Goal: Information Seeking & Learning: Check status

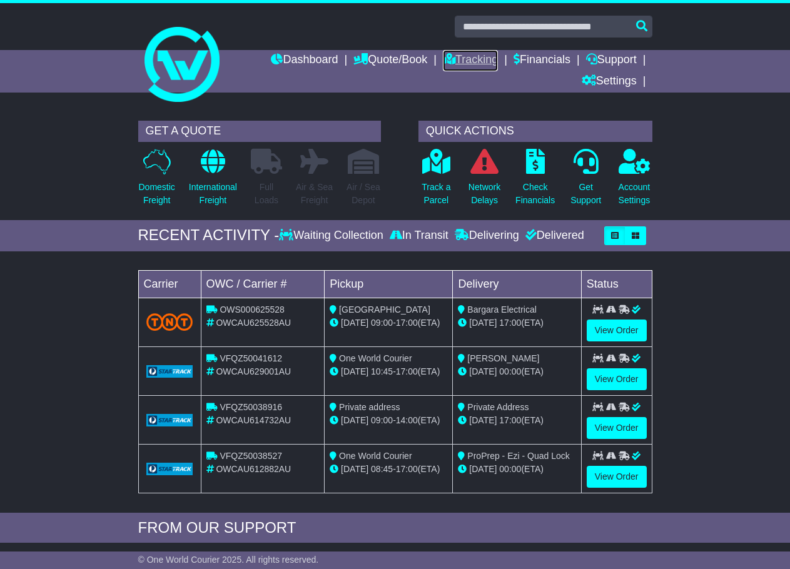
click at [459, 61] on link "Tracking" at bounding box center [470, 60] width 55 height 21
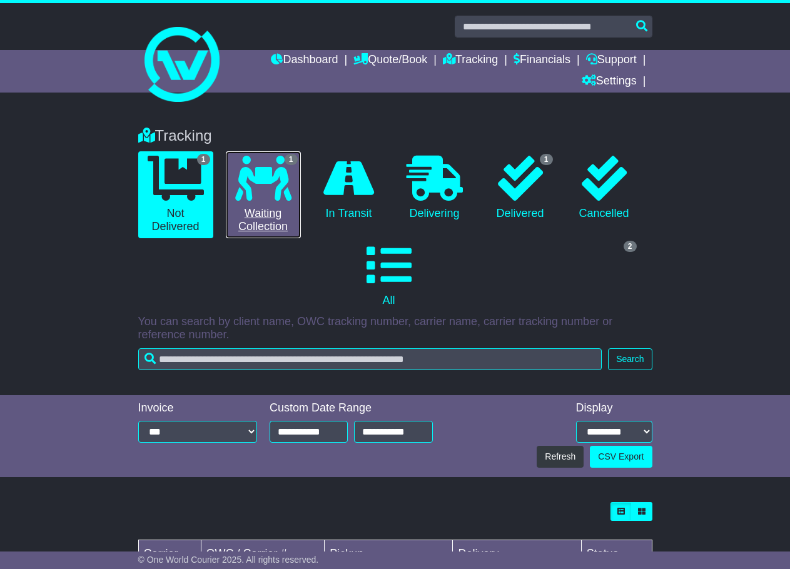
click at [276, 183] on icon at bounding box center [263, 178] width 56 height 45
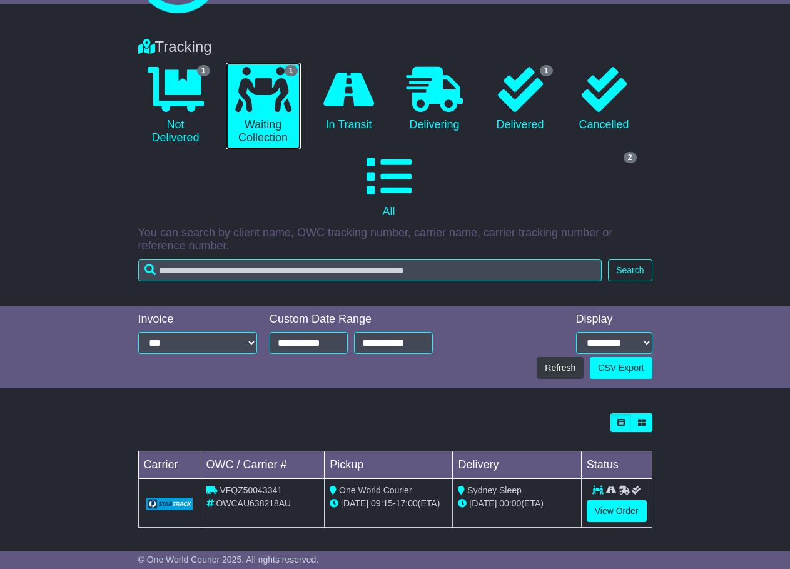
scroll to position [92, 0]
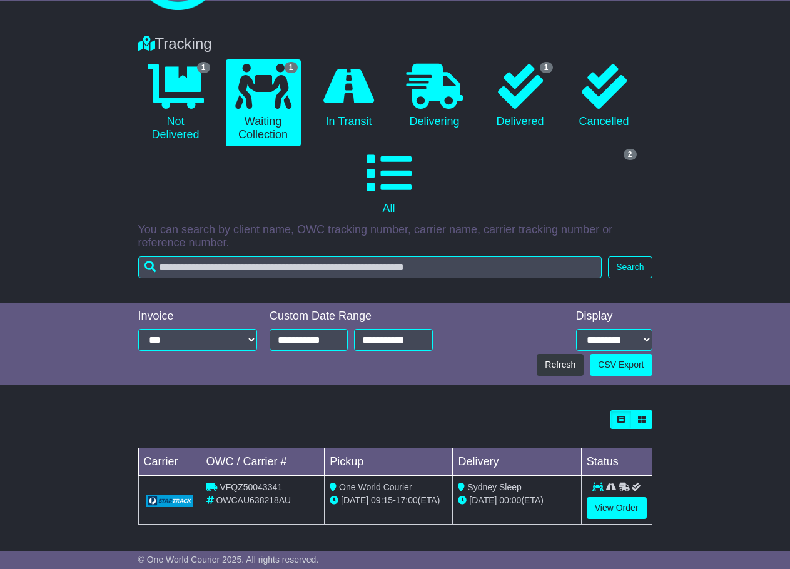
click at [245, 502] on span "OWCAU638218AU" at bounding box center [253, 501] width 75 height 10
copy span "OWCAU638218AU"
click at [618, 512] on link "View Order" at bounding box center [617, 508] width 60 height 22
